Goal: Transaction & Acquisition: Book appointment/travel/reservation

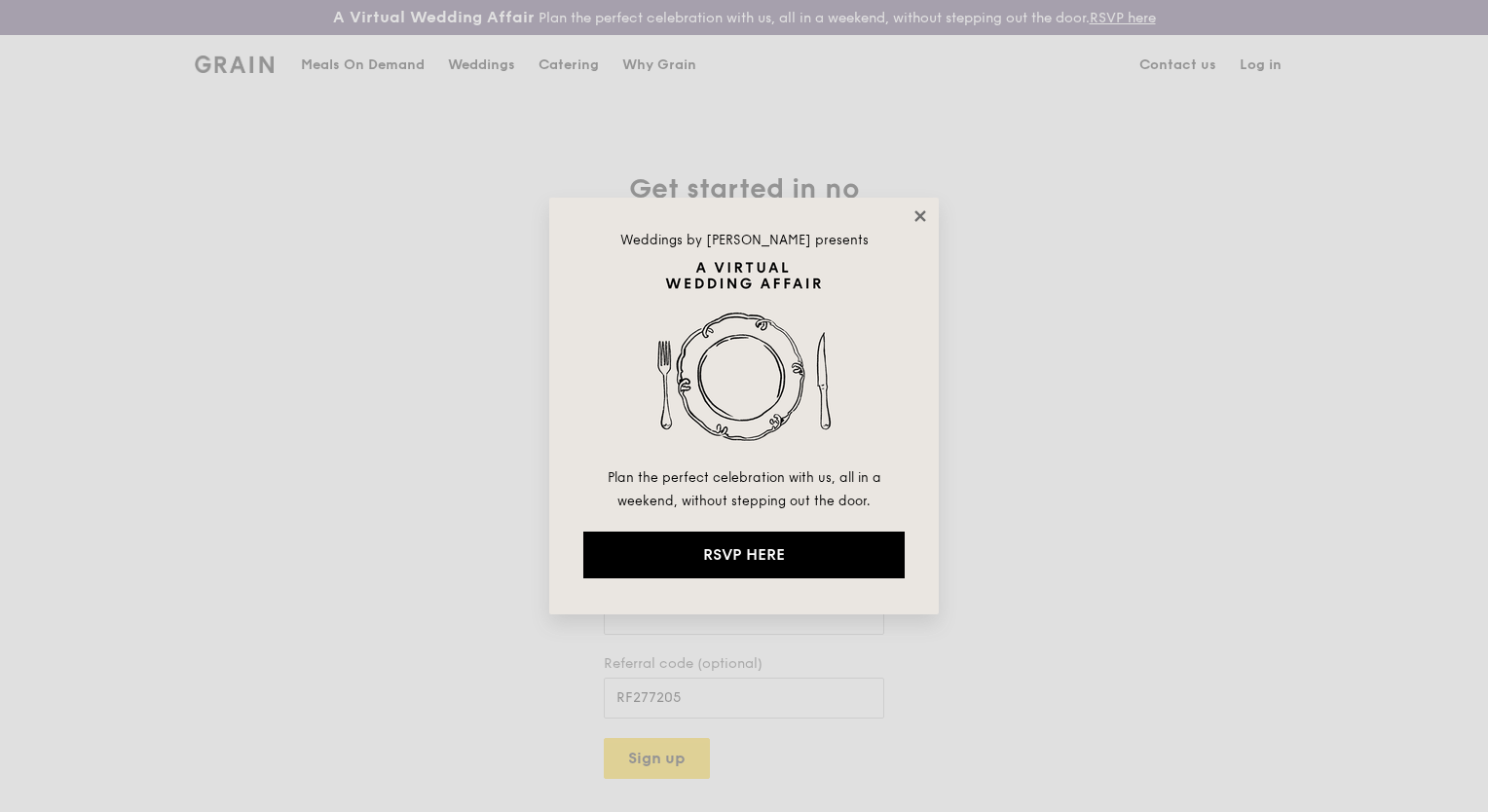
click at [917, 220] on icon at bounding box center [920, 217] width 18 height 18
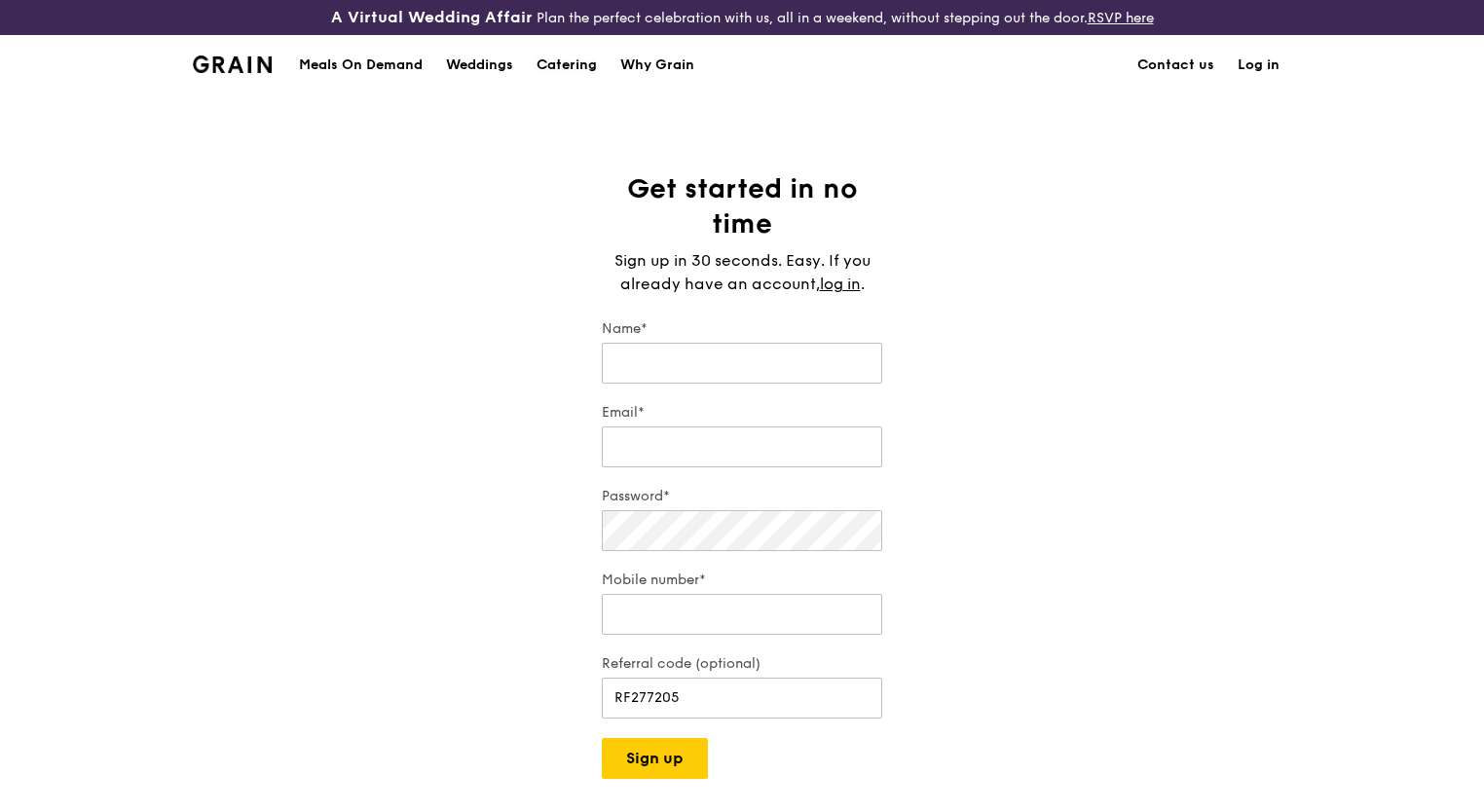
click at [576, 60] on div "Catering" at bounding box center [566, 64] width 60 height 58
click at [247, 57] on img at bounding box center [232, 64] width 79 height 18
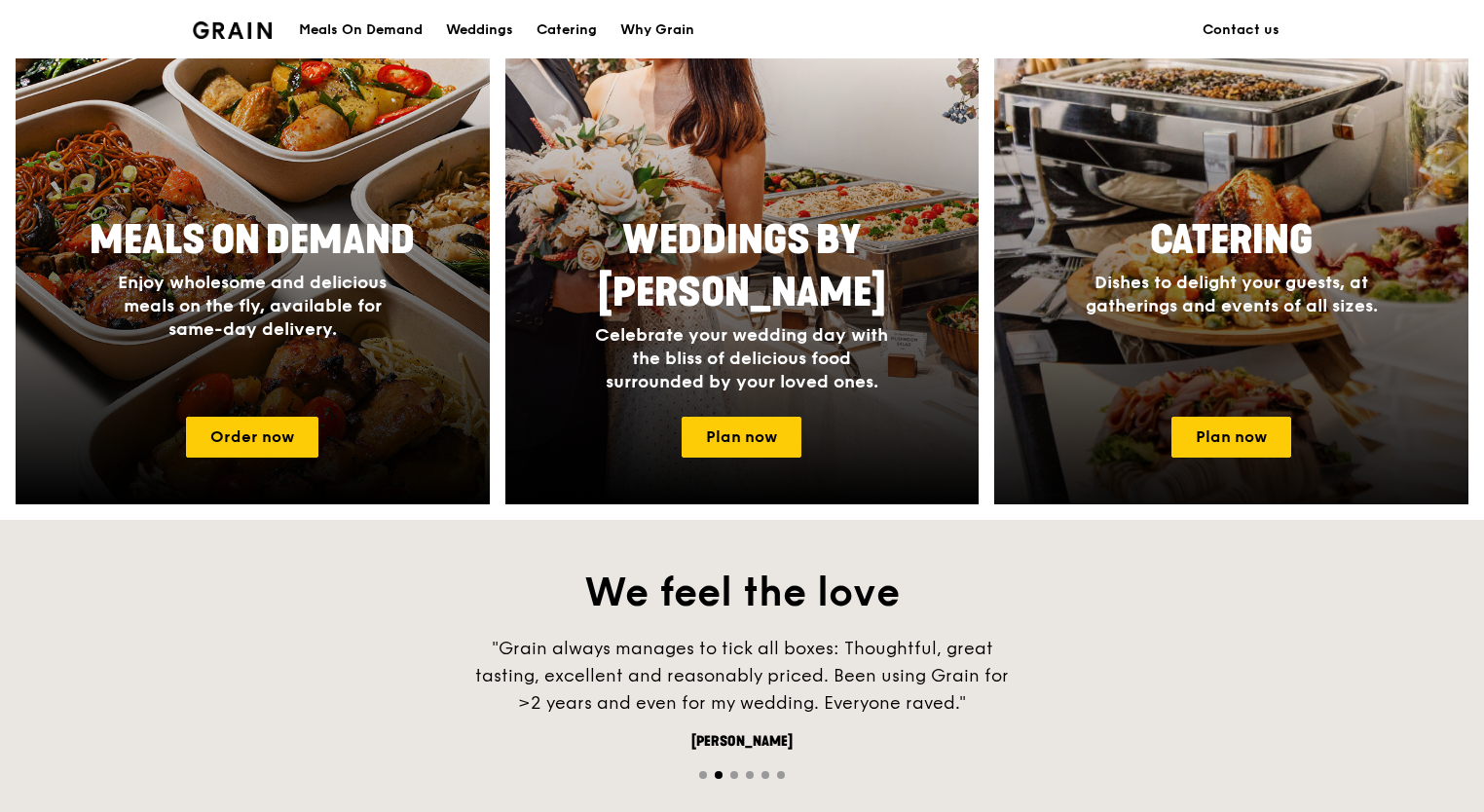
scroll to position [876, 0]
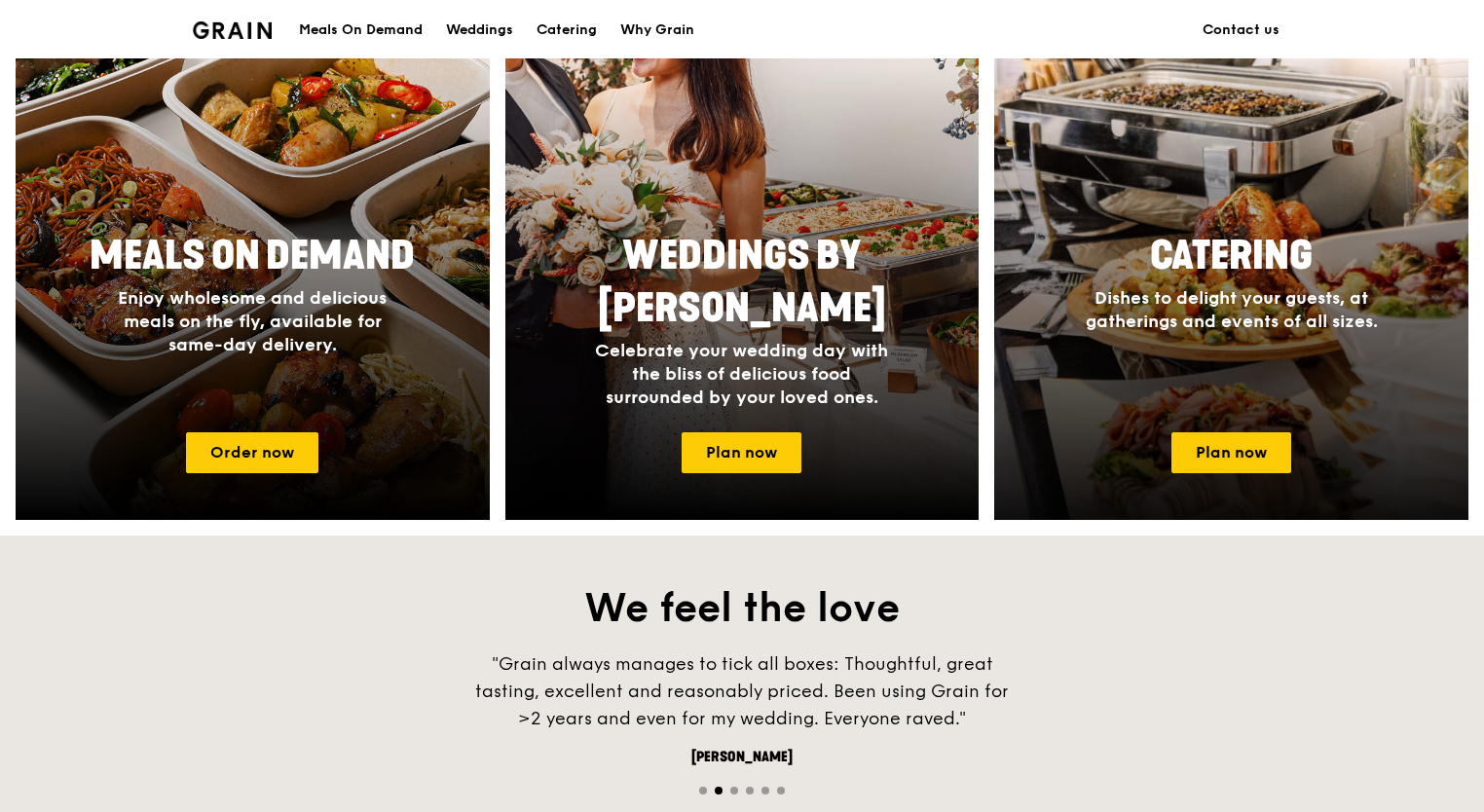
click at [1251, 285] on div "Catering Dishes to delight your guests, at gatherings and events of all sizes." at bounding box center [1232, 281] width 390 height 119
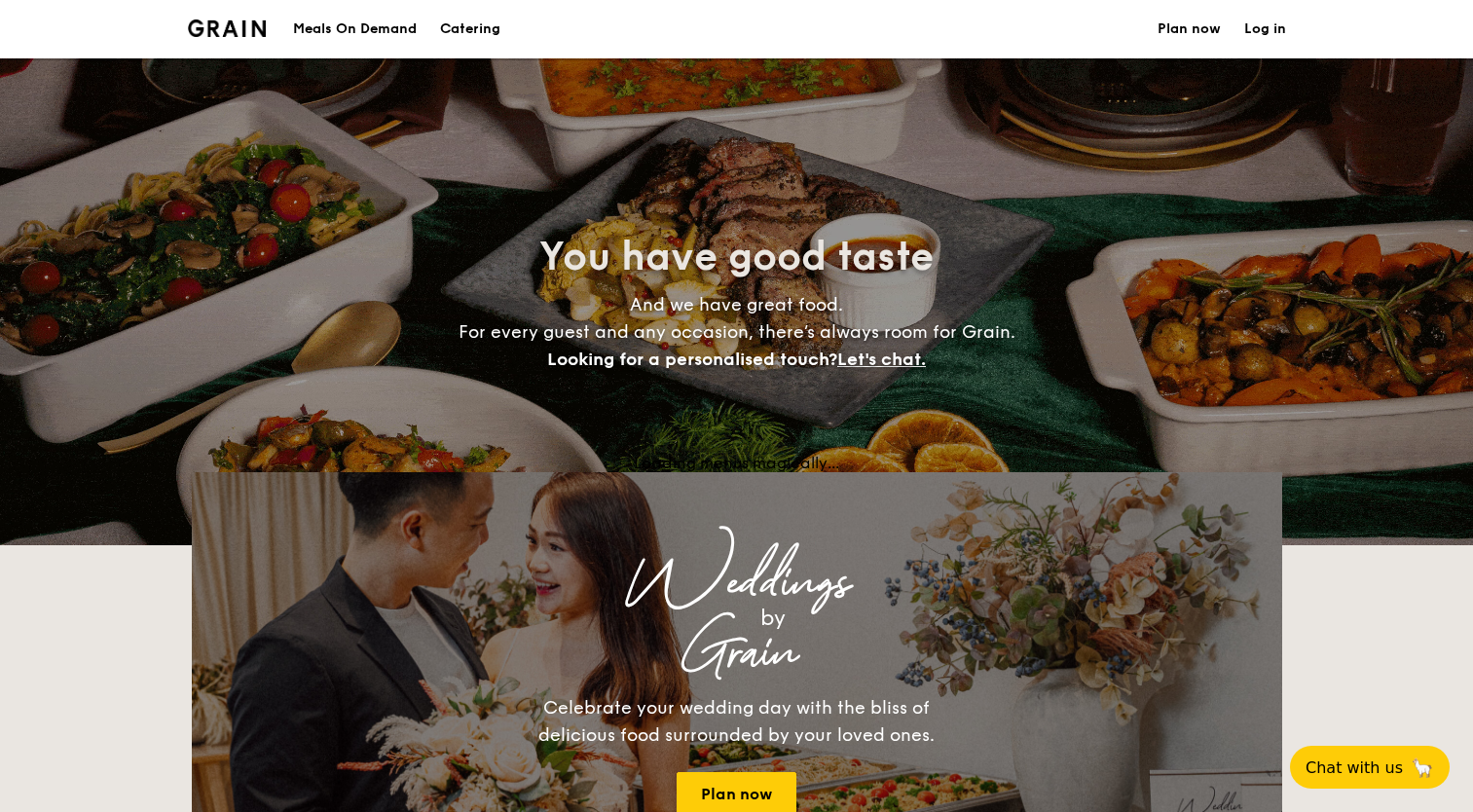
select select
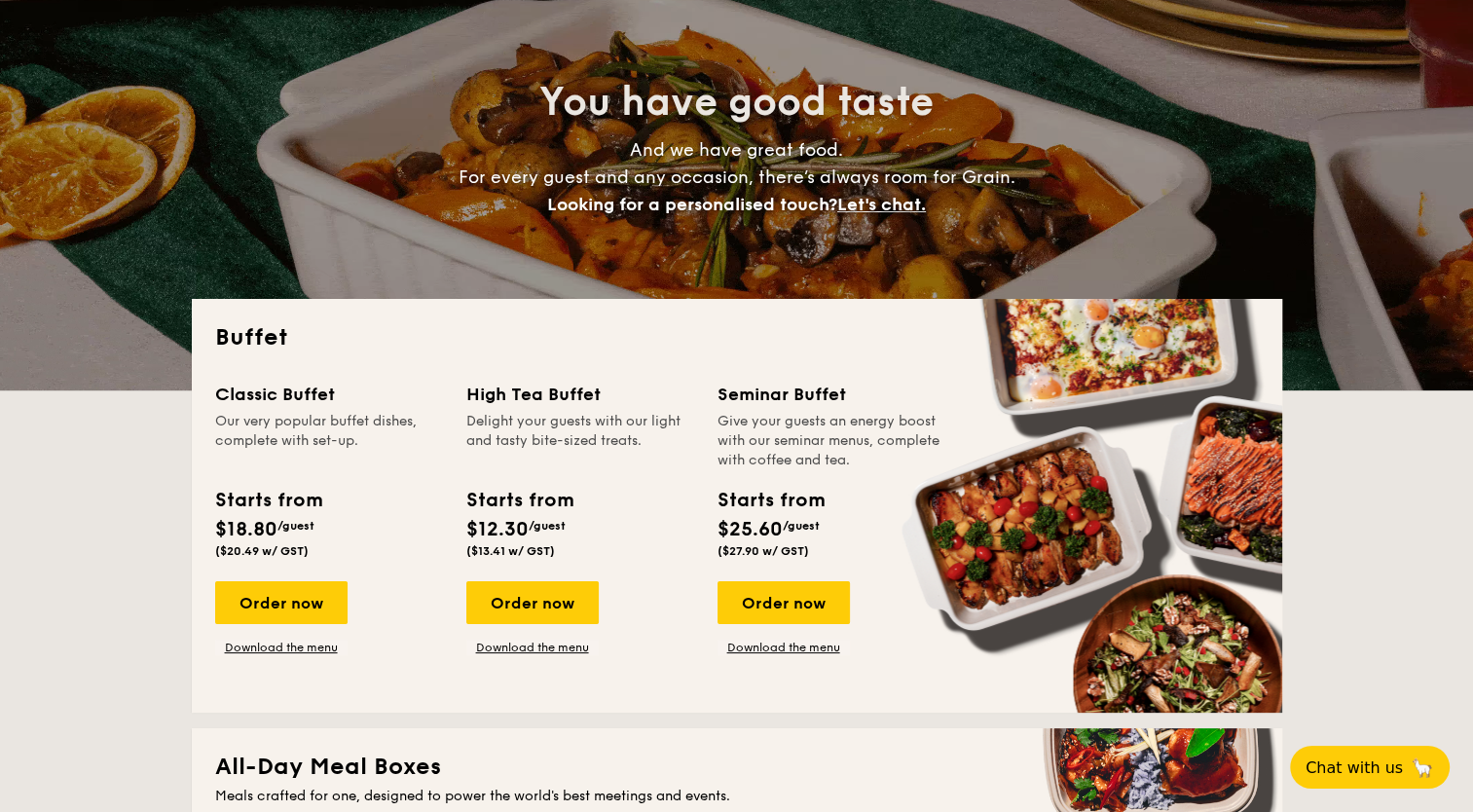
scroll to position [195, 0]
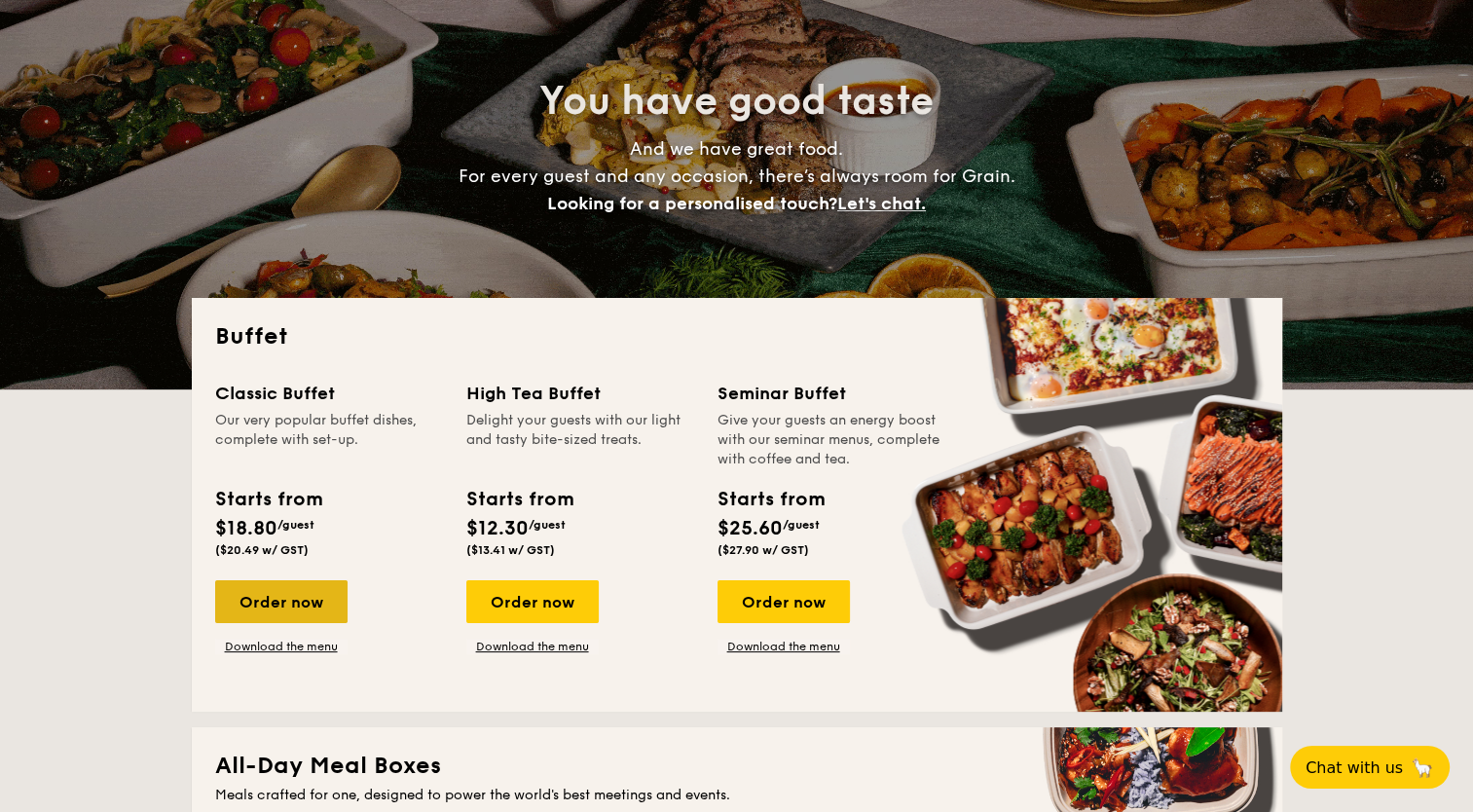
click at [272, 611] on div "Order now" at bounding box center [281, 600] width 133 height 43
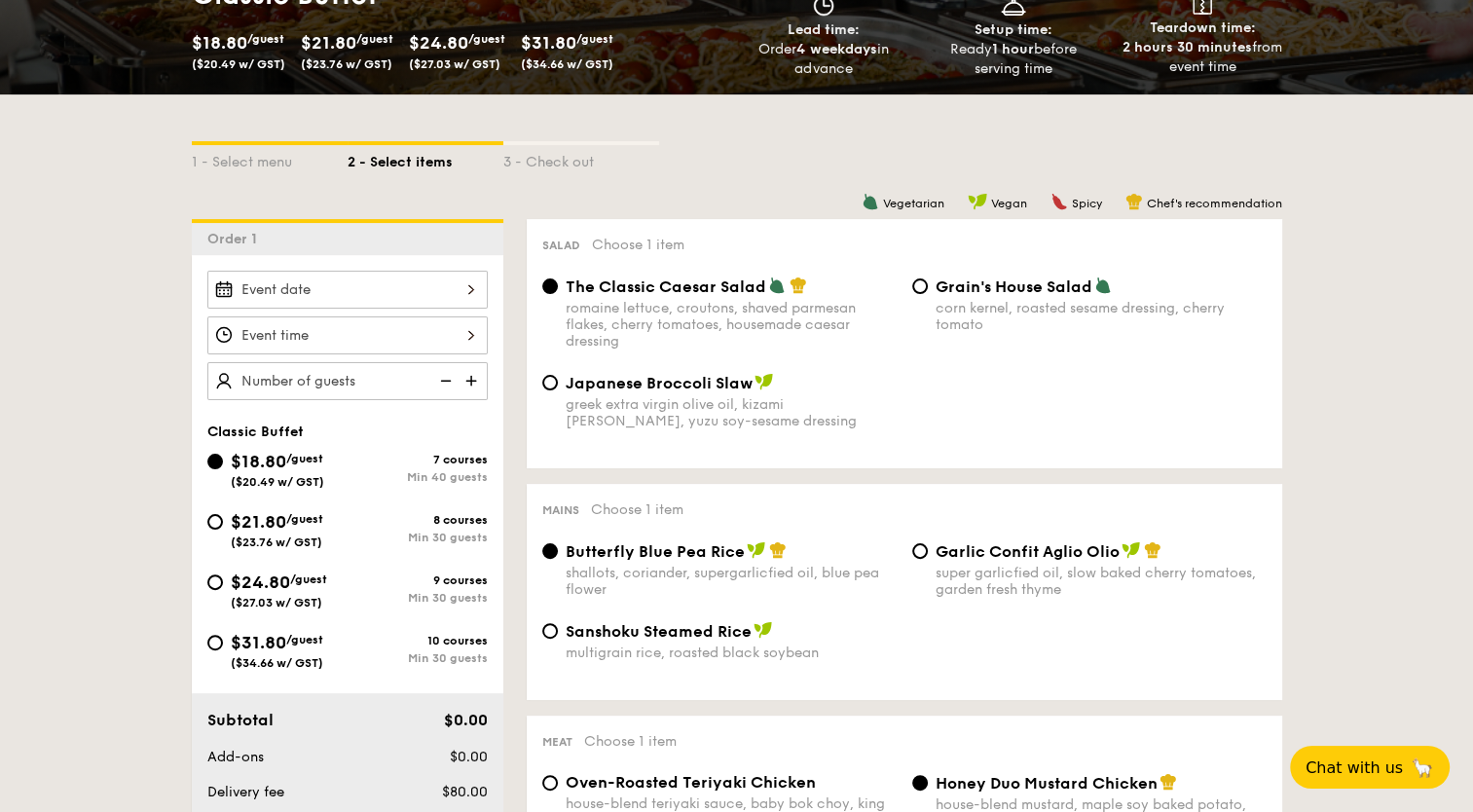
scroll to position [195, 0]
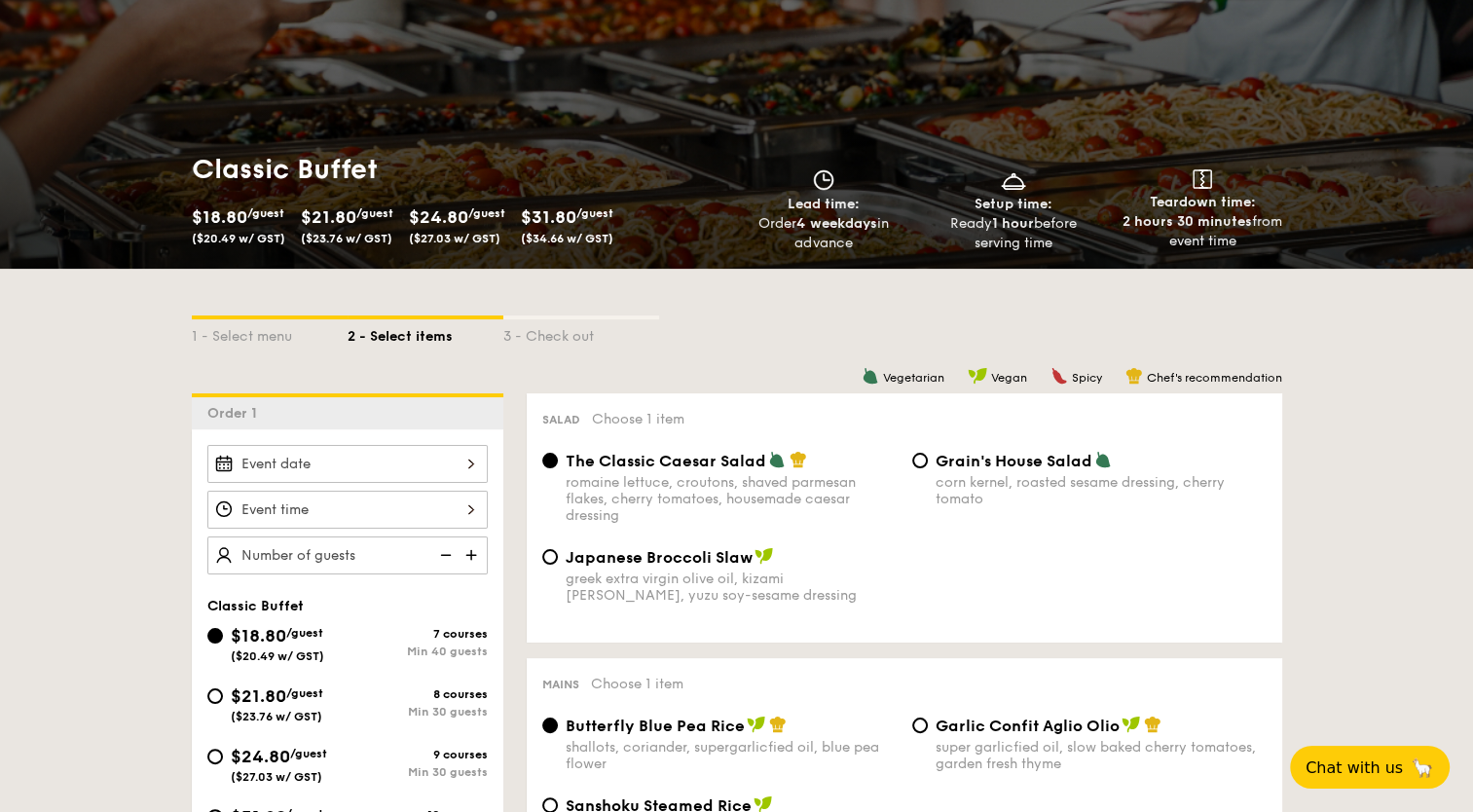
select select
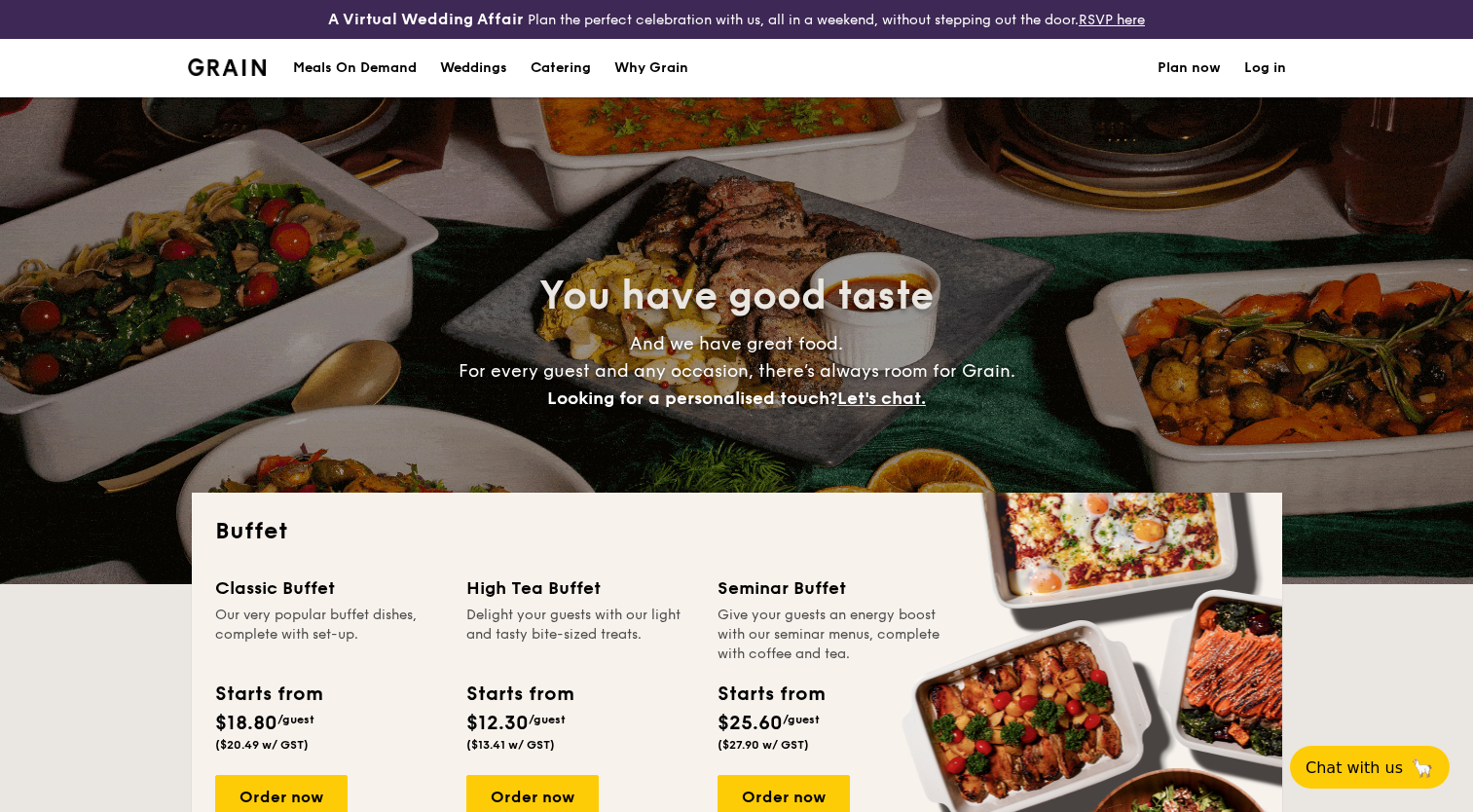
select select
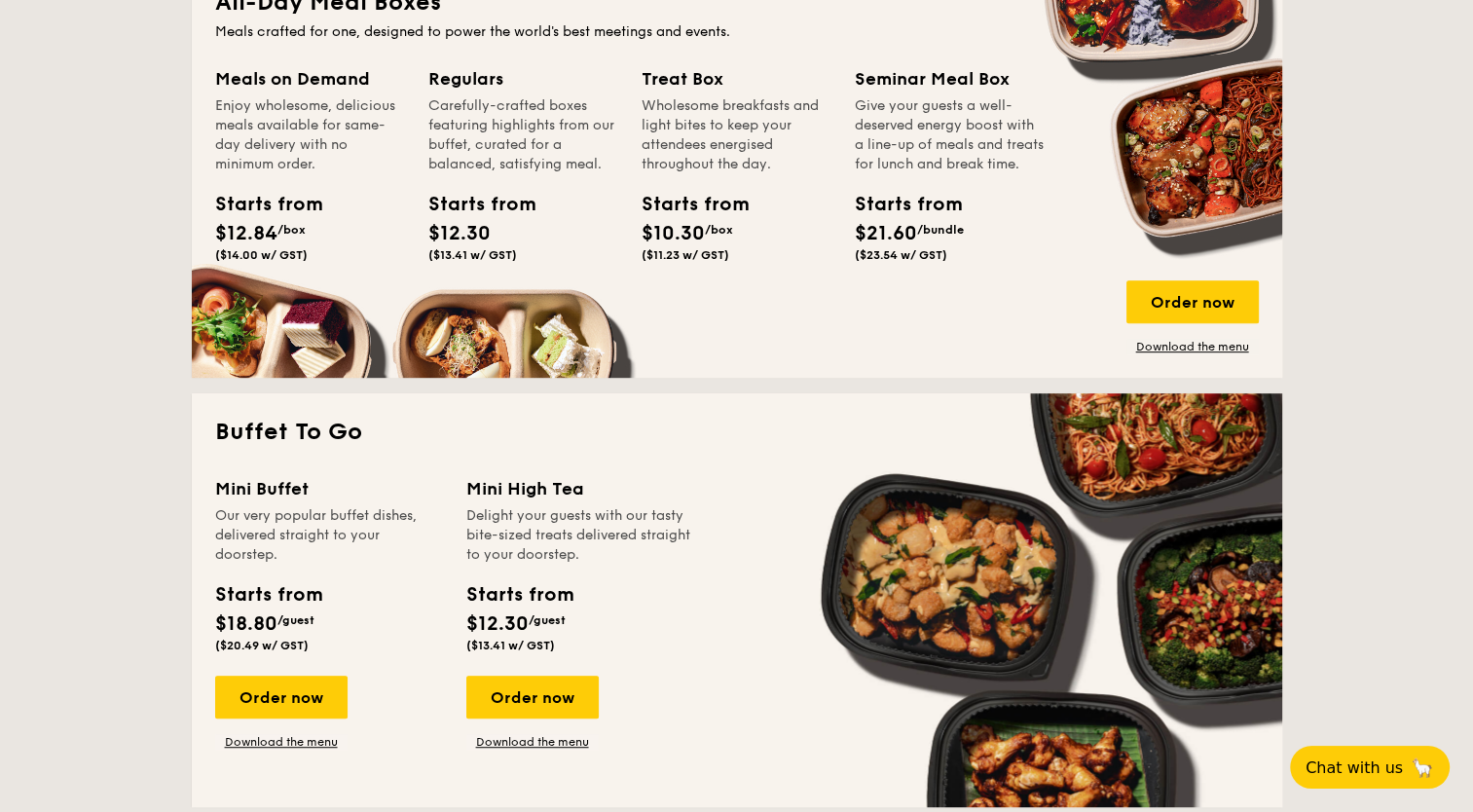
scroll to position [973, 0]
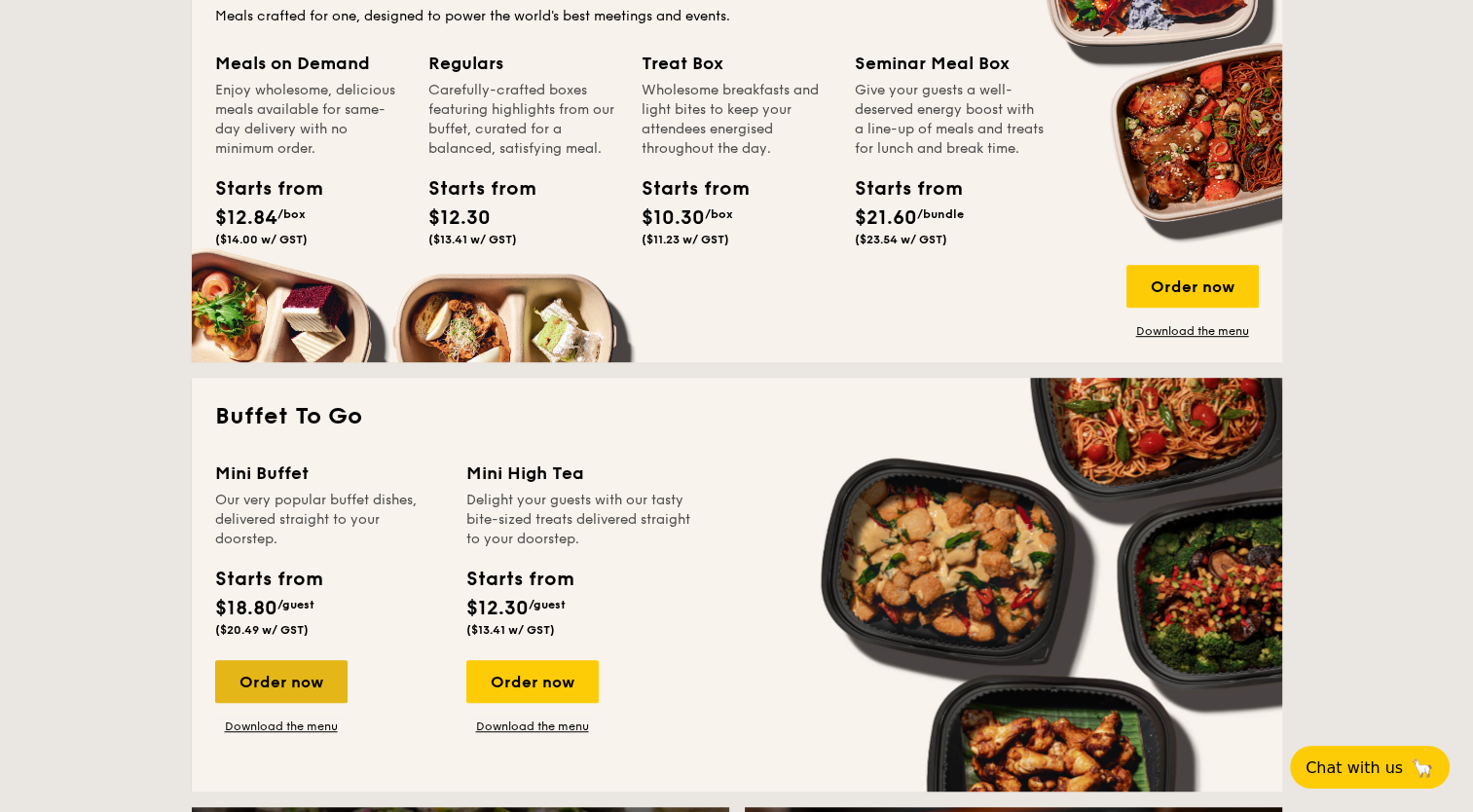
click at [269, 675] on div "Order now" at bounding box center [281, 680] width 133 height 43
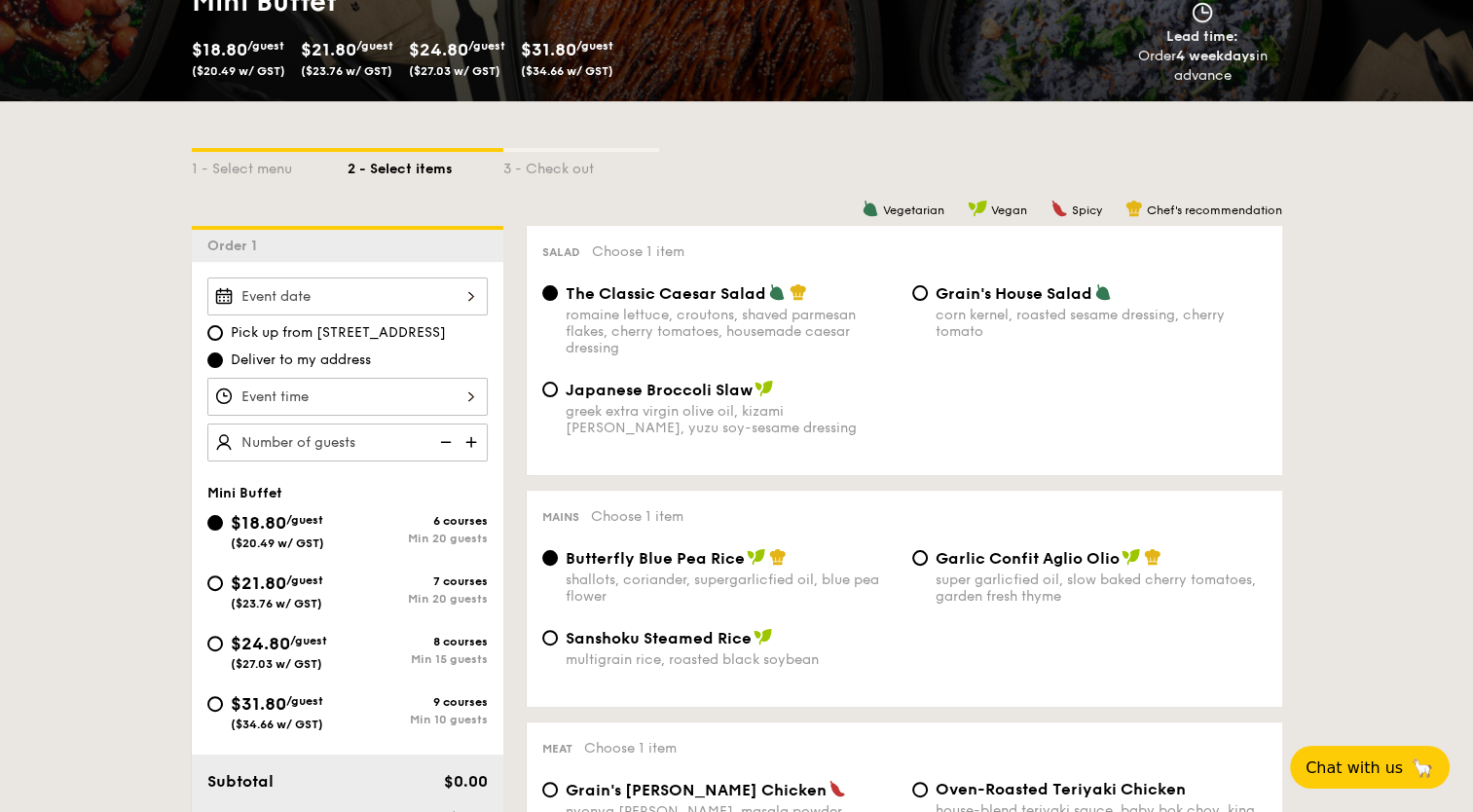
scroll to position [487, 0]
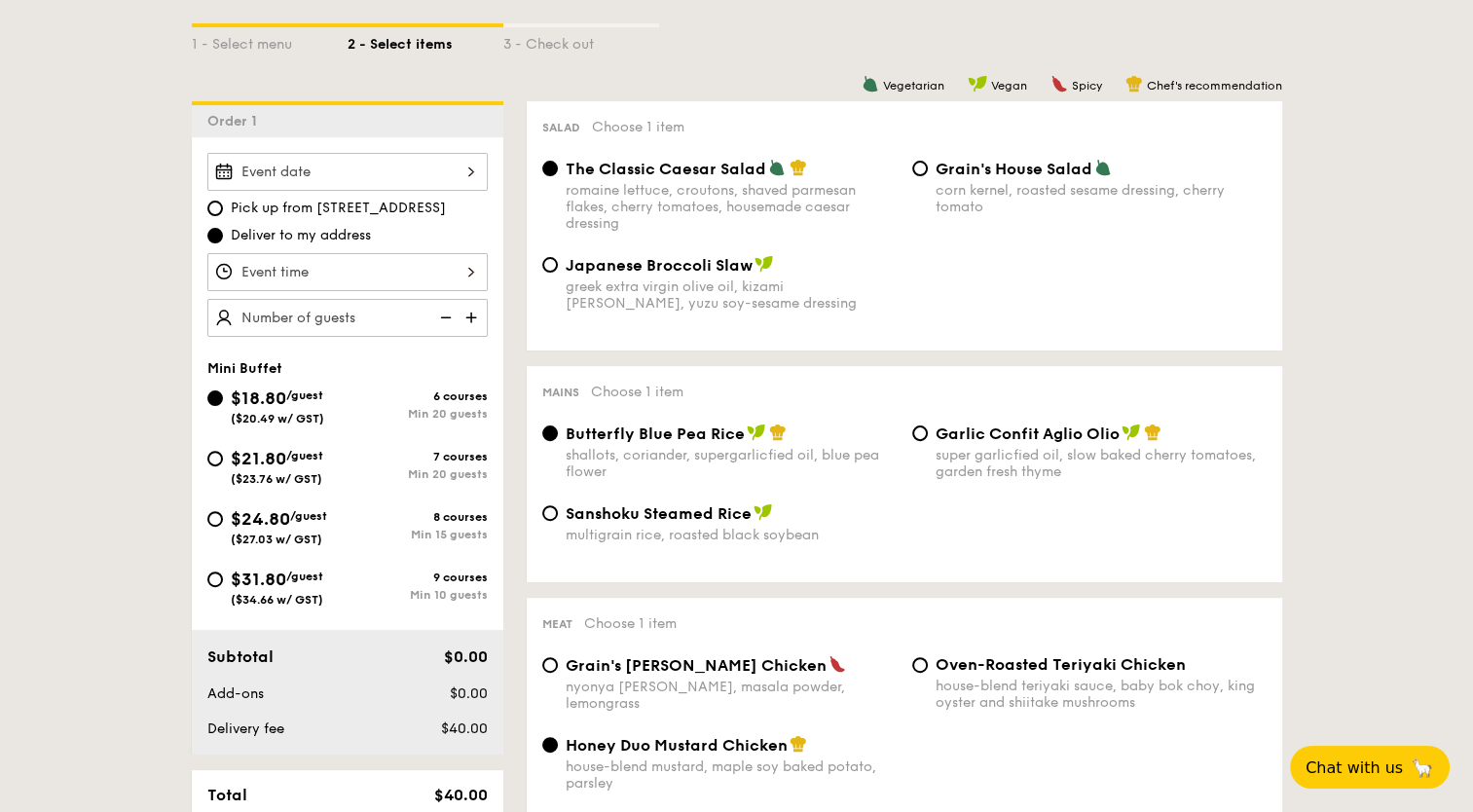
click at [268, 580] on span "$31.80" at bounding box center [258, 580] width 55 height 22
click at [223, 580] on input "$31.80 /guest ($34.66 w/ GST) 9 courses Min 10 guests" at bounding box center [216, 580] width 16 height 16
radio input "true"
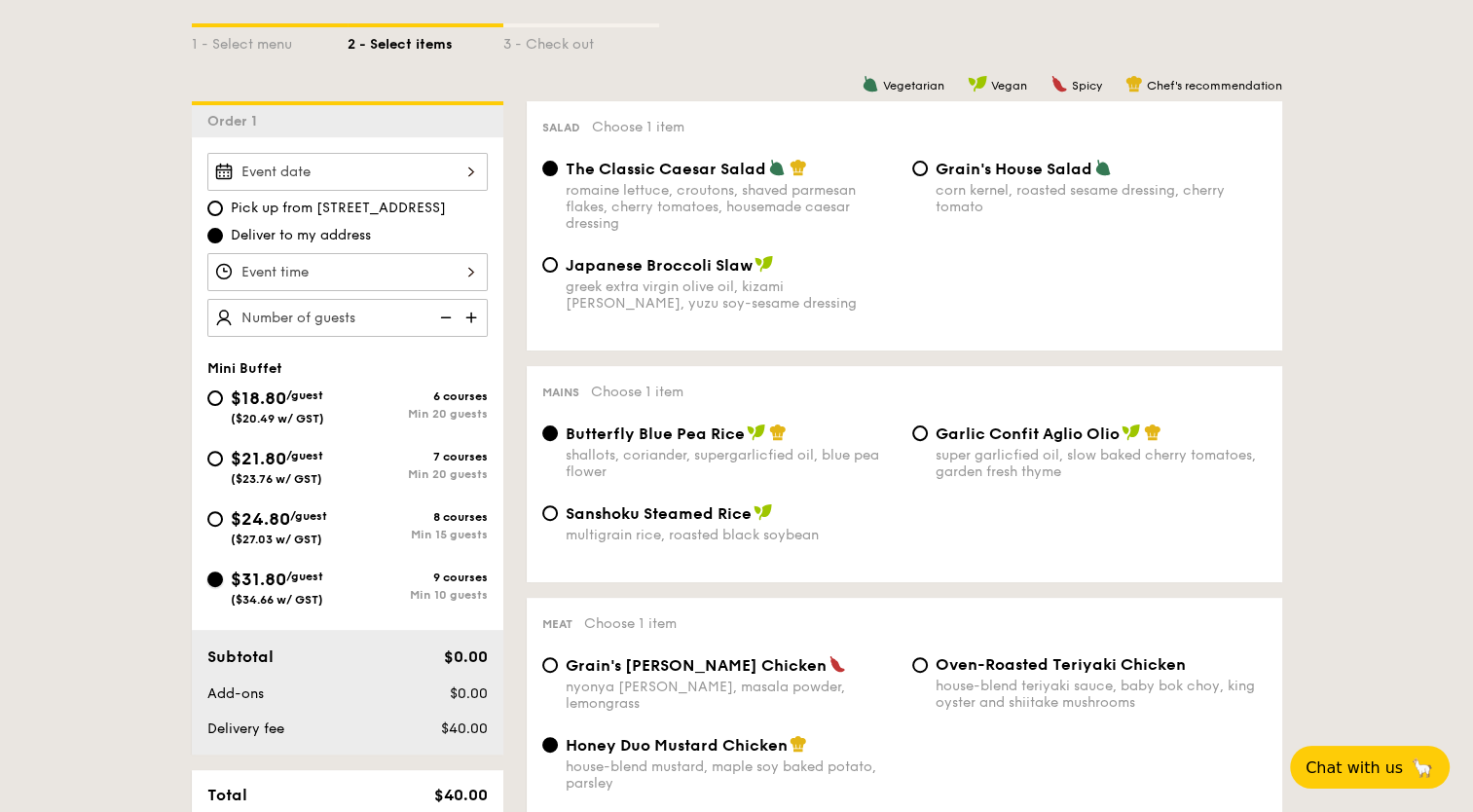
radio input "false"
radio input "true"
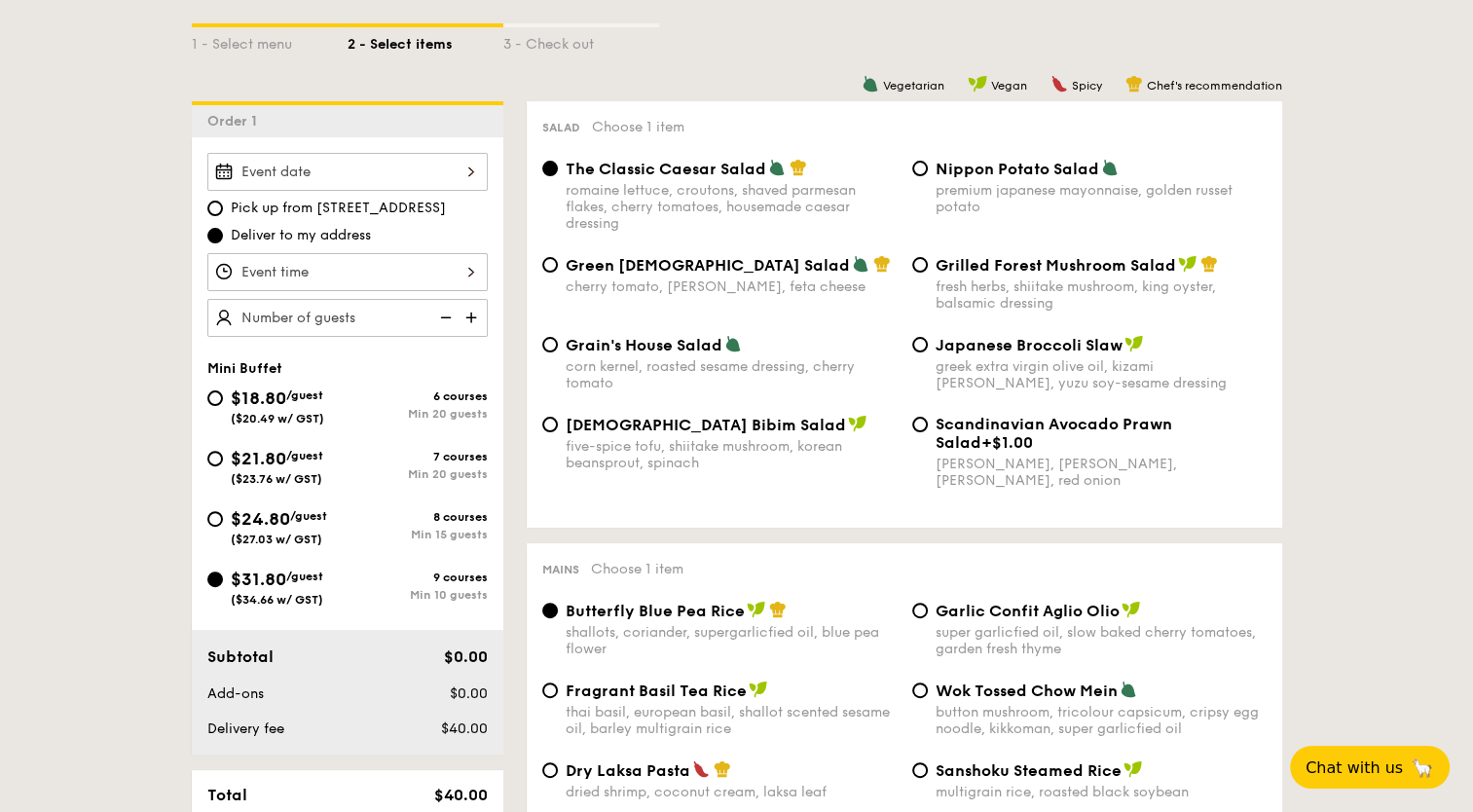
click at [473, 173] on div at bounding box center [347, 171] width 280 height 38
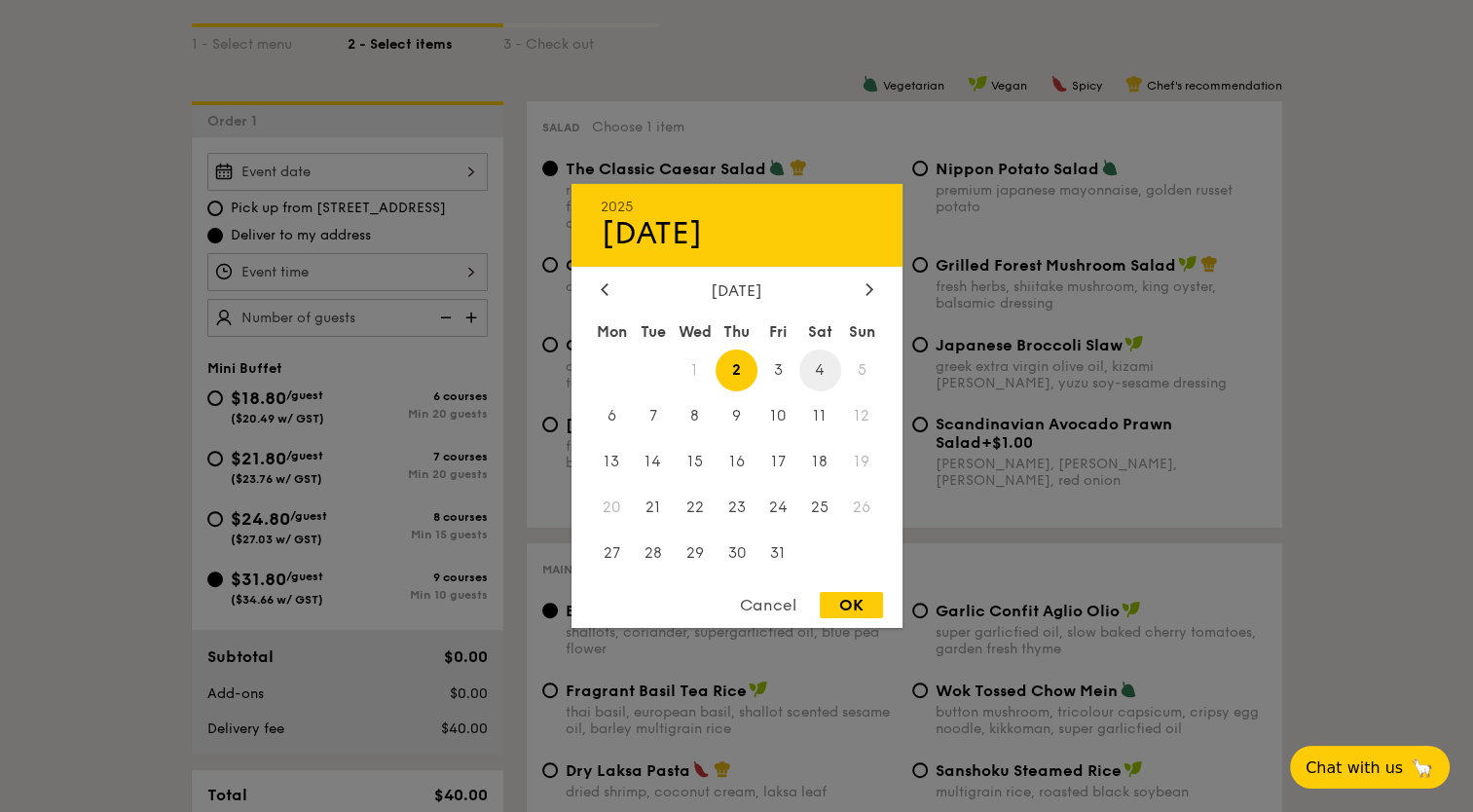
click at [831, 373] on span "4" at bounding box center [820, 370] width 42 height 42
click at [853, 603] on div "OK" at bounding box center [852, 604] width 63 height 27
type input "Oct 04, 2025"
